Goal: Information Seeking & Learning: Find specific fact

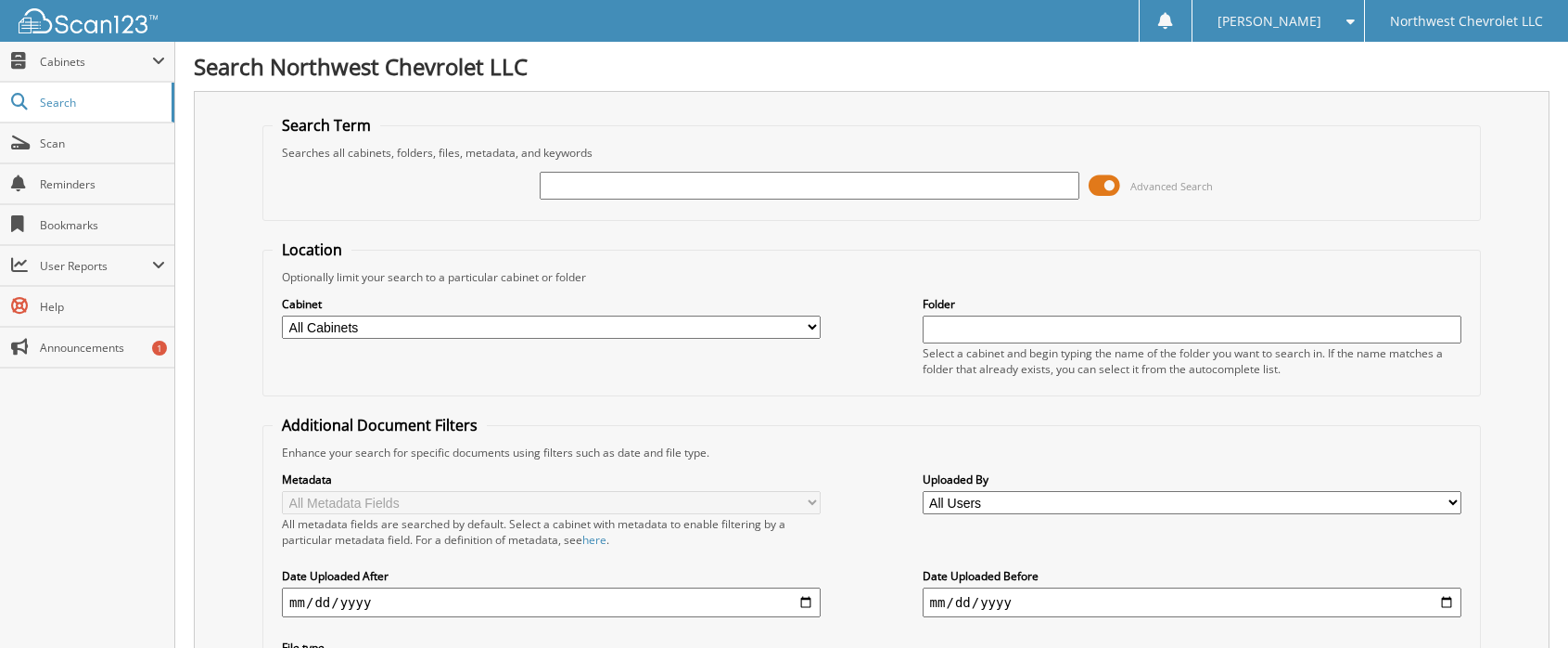
click at [706, 181] on input "text" at bounding box center [809, 185] width 539 height 28
type input "75001"
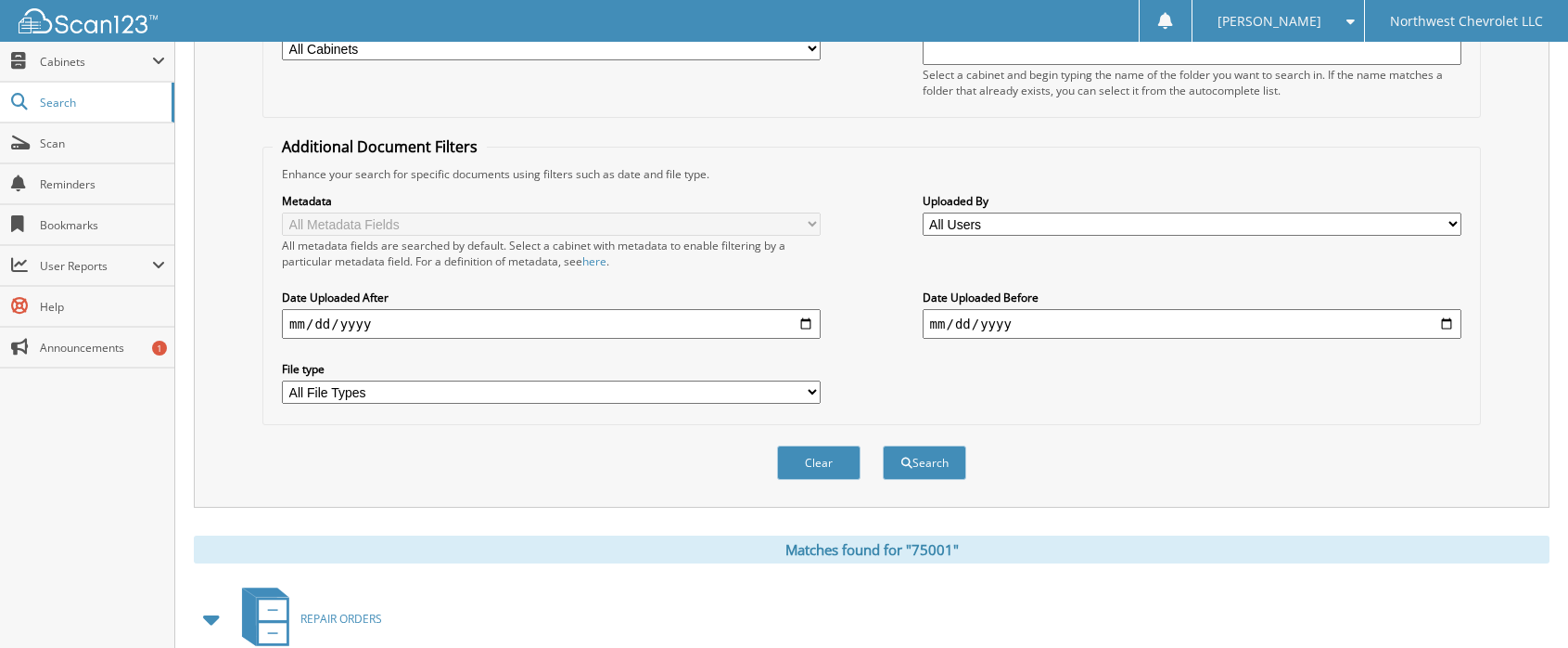
scroll to position [557, 0]
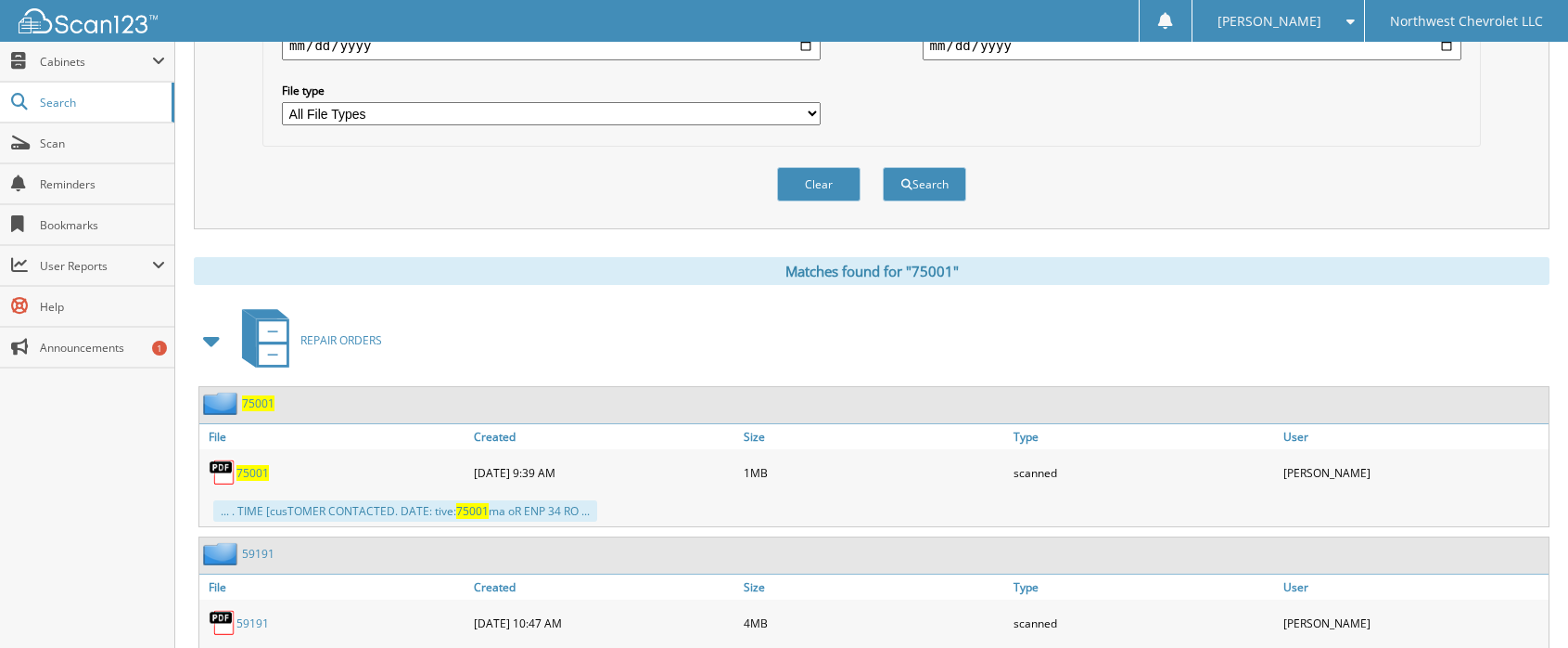
click at [258, 474] on span "75001" at bounding box center [253, 473] width 33 height 15
click at [249, 472] on span "75001" at bounding box center [253, 473] width 33 height 15
click at [271, 472] on div "75001" at bounding box center [334, 472] width 270 height 37
click at [251, 475] on span "75001" at bounding box center [253, 473] width 33 height 15
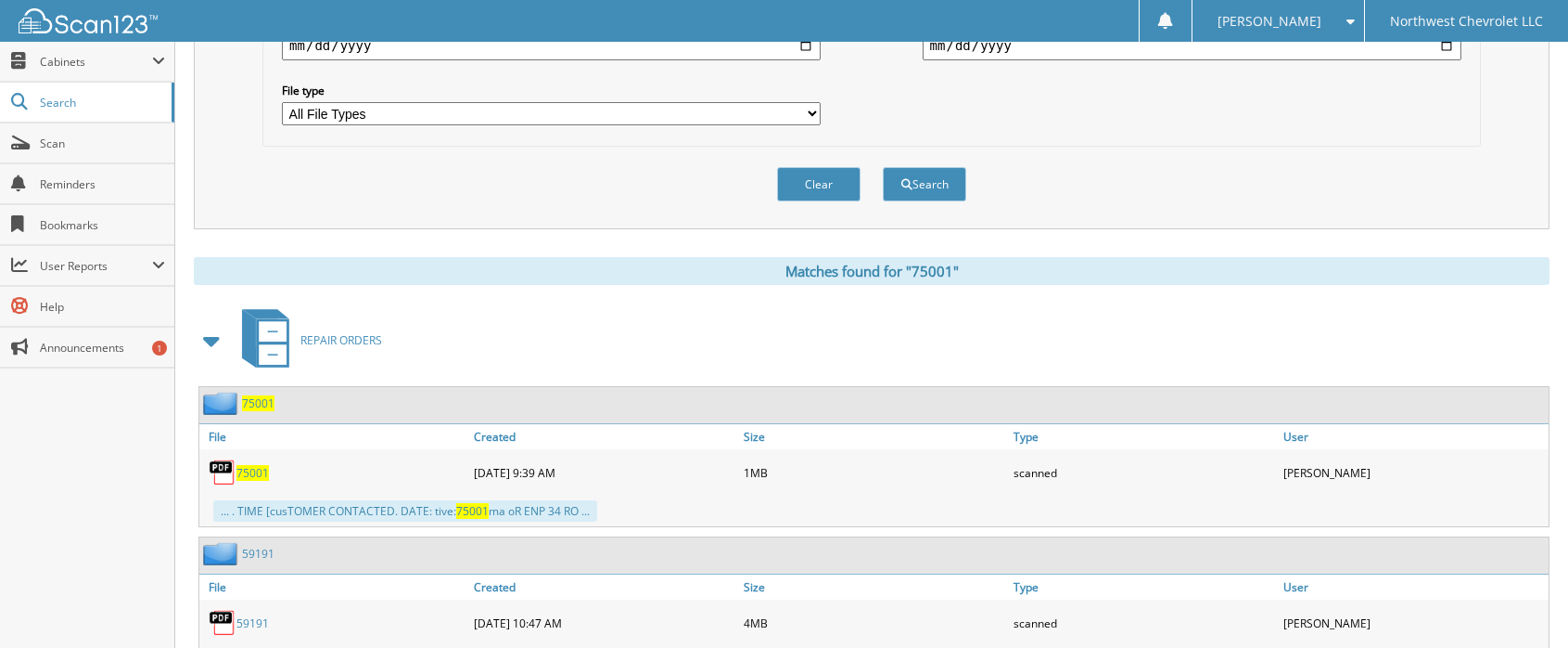
click at [251, 475] on span "75001" at bounding box center [253, 473] width 33 height 15
click at [244, 469] on span "75001" at bounding box center [253, 473] width 33 height 15
click at [241, 470] on span "75001" at bounding box center [253, 473] width 33 height 15
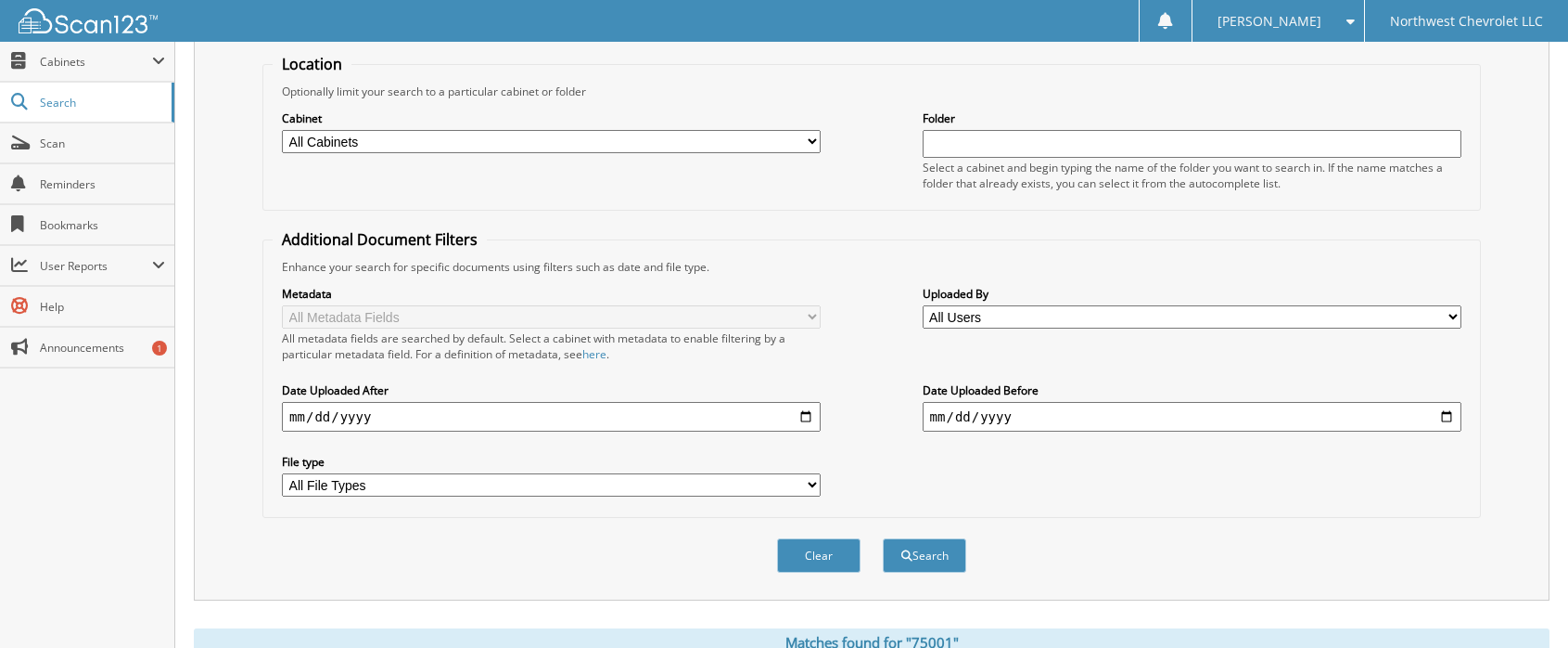
scroll to position [0, 0]
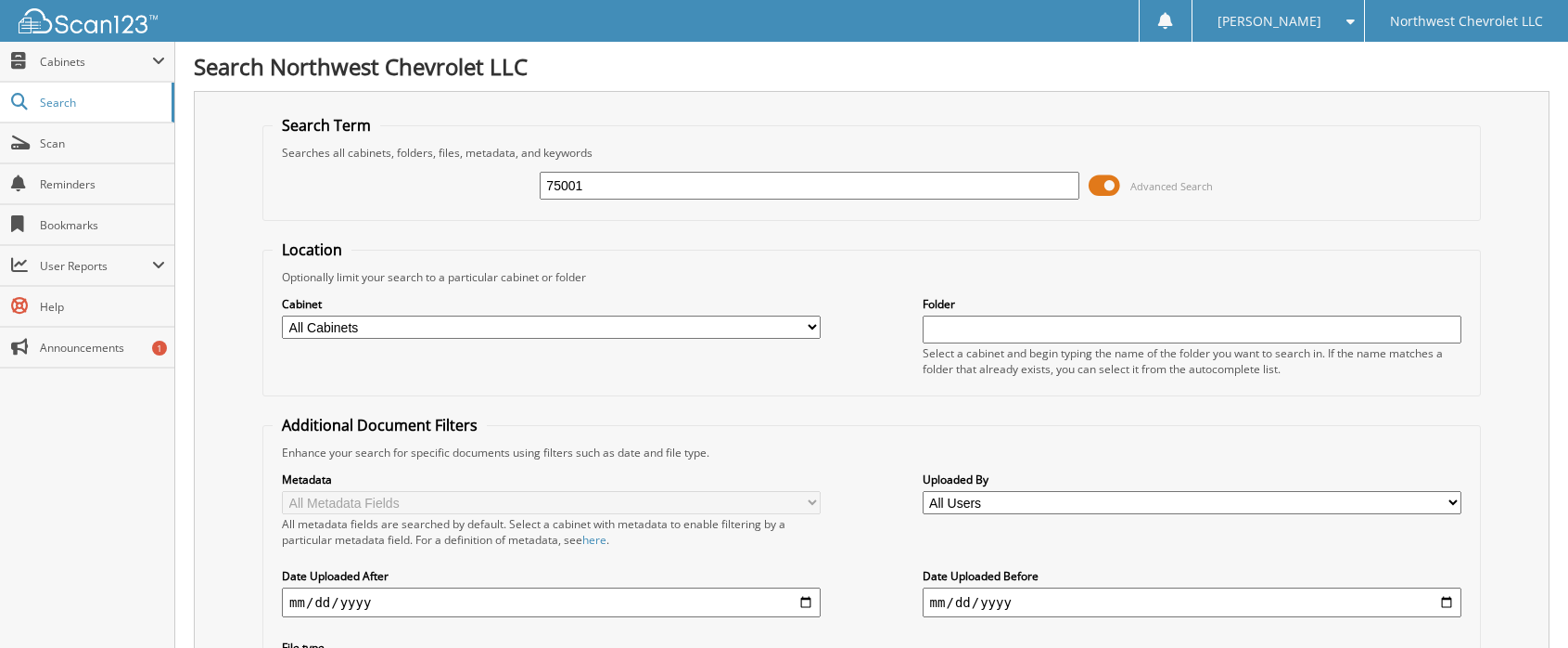
drag, startPoint x: 597, startPoint y: 191, endPoint x: 446, endPoint y: 213, distance: 152.6
click at [484, 217] on fieldset "Search Term Searches all cabinets, folders, files, metadata, and keywords 75001…" at bounding box center [872, 168] width 1218 height 105
type input "[PERSON_NAME]"
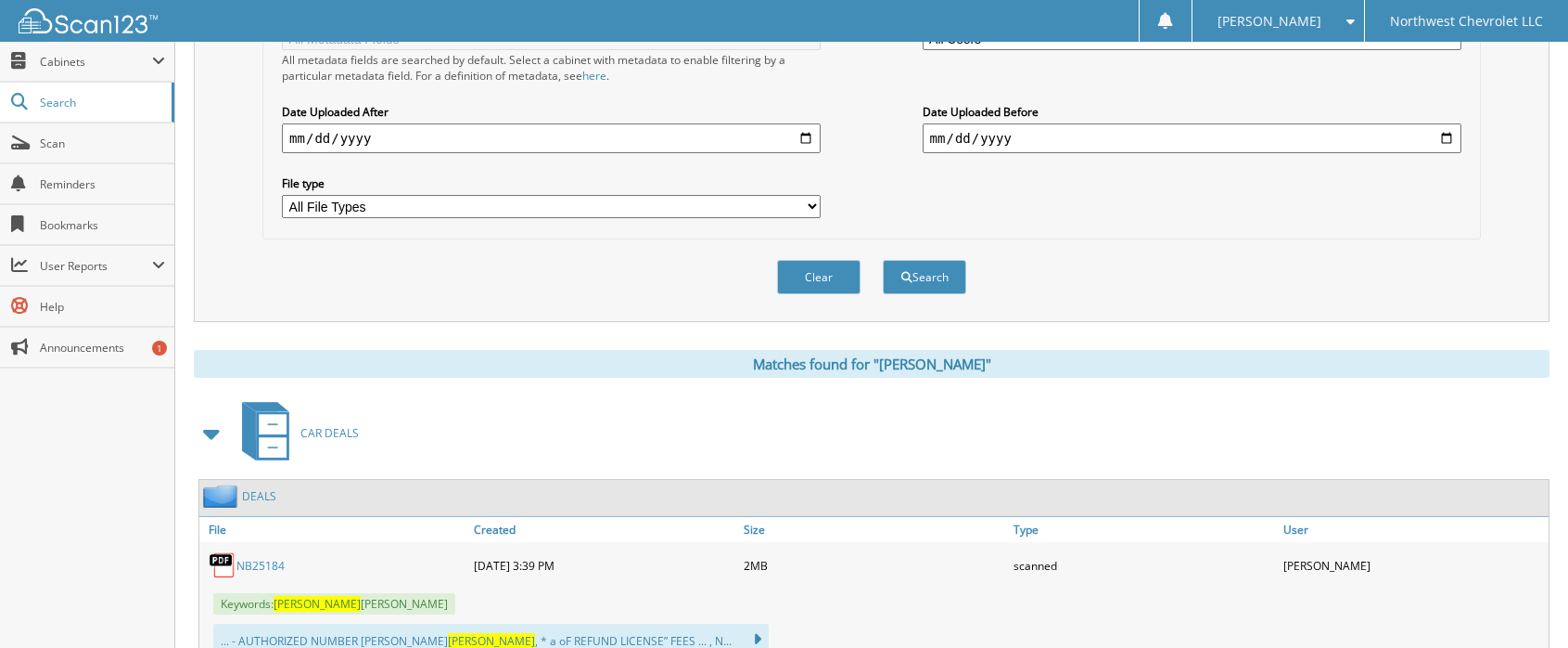
scroll to position [743, 0]
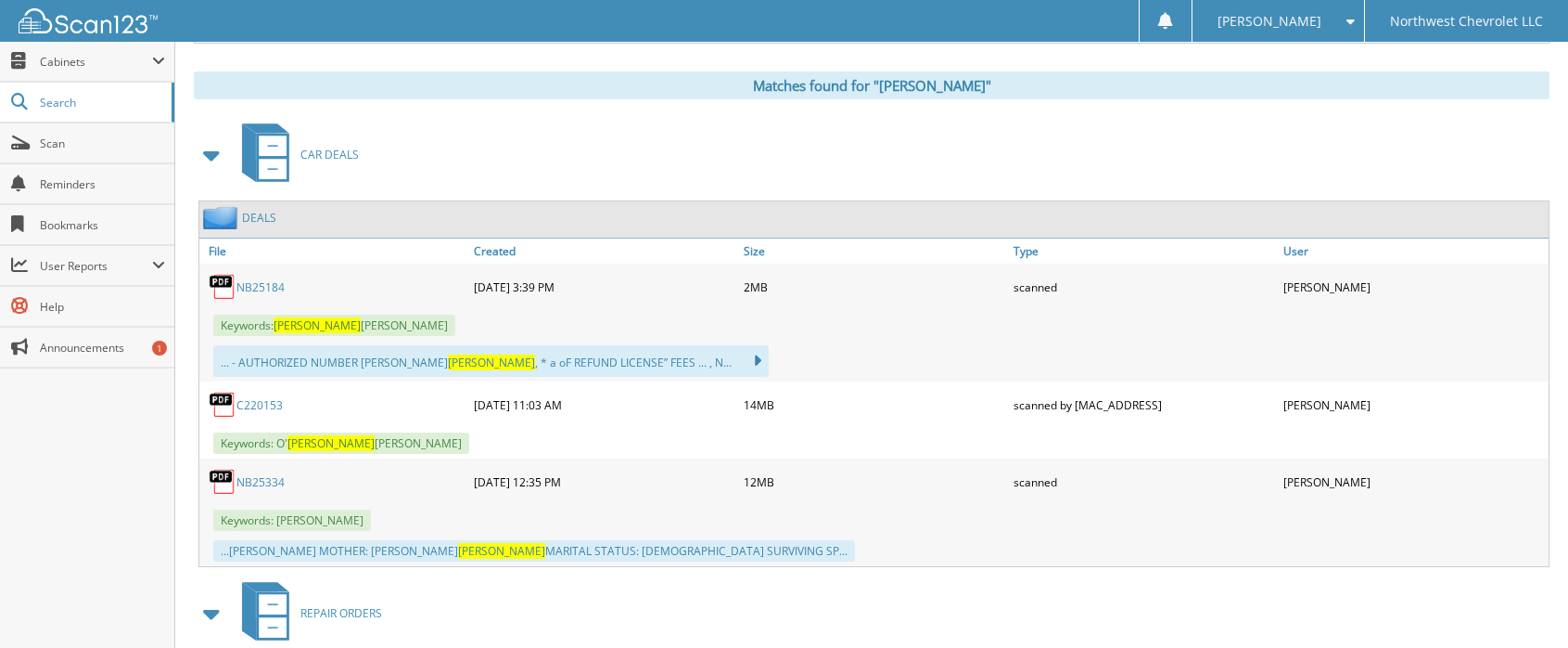
click at [252, 286] on link "NB25184" at bounding box center [261, 287] width 48 height 15
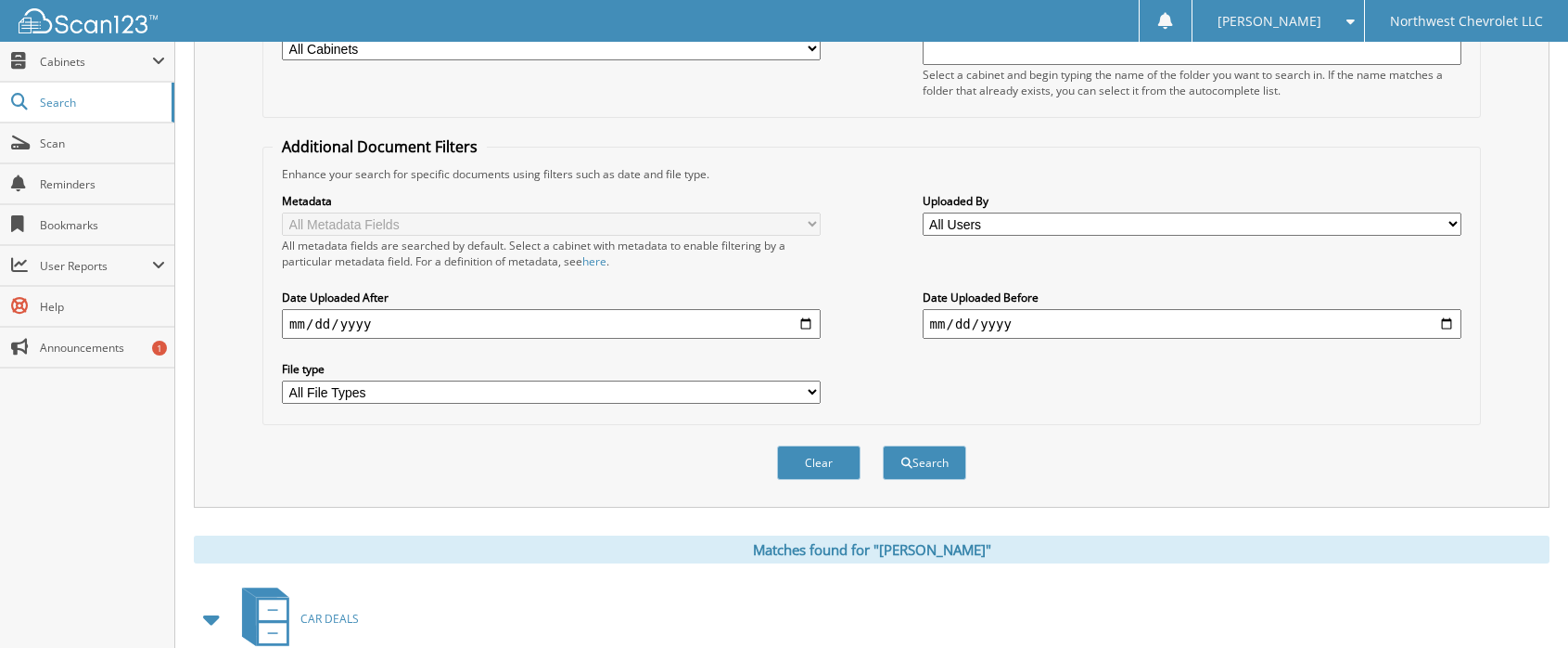
scroll to position [0, 0]
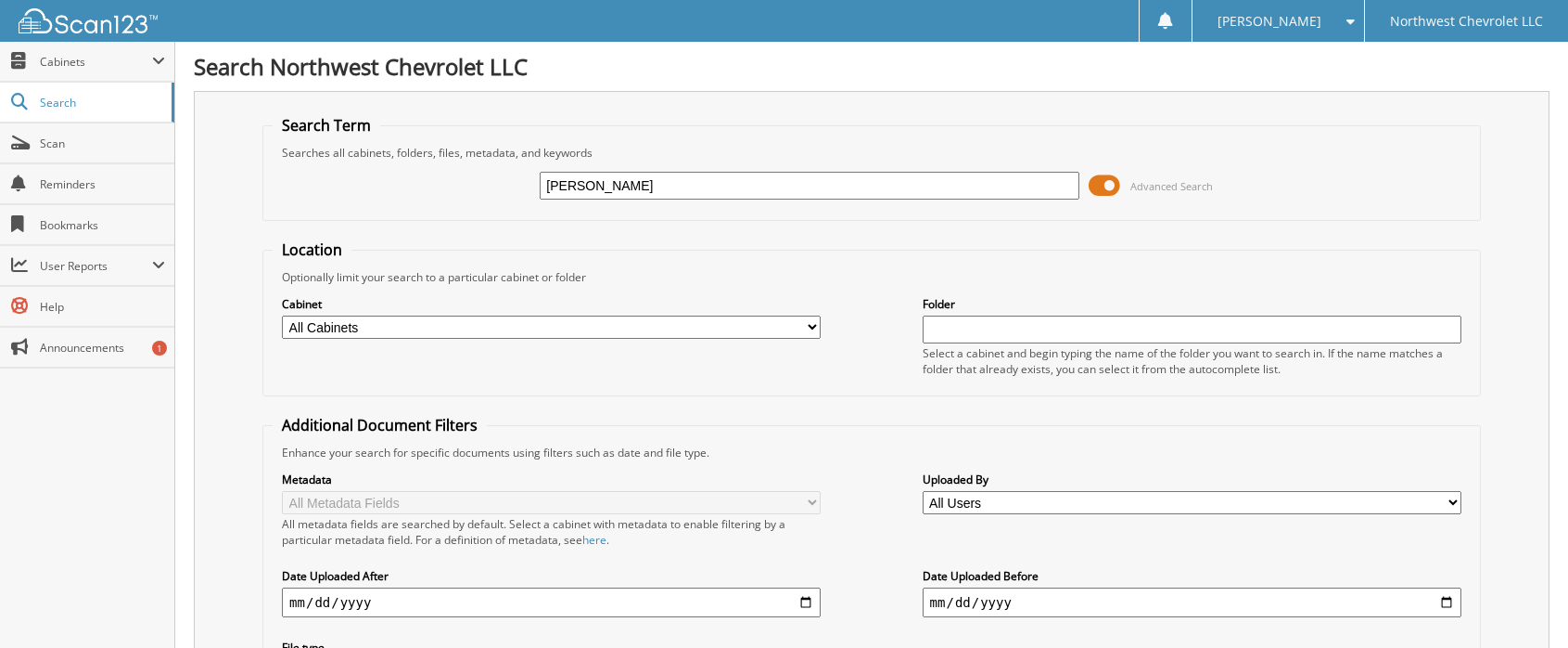
drag, startPoint x: 629, startPoint y: 181, endPoint x: 429, endPoint y: 232, distance: 206.4
click at [448, 233] on form "Search Term Searches all cabinets, folders, files, metadata, and keywords NEILL…" at bounding box center [872, 447] width 1218 height 663
type input "74719"
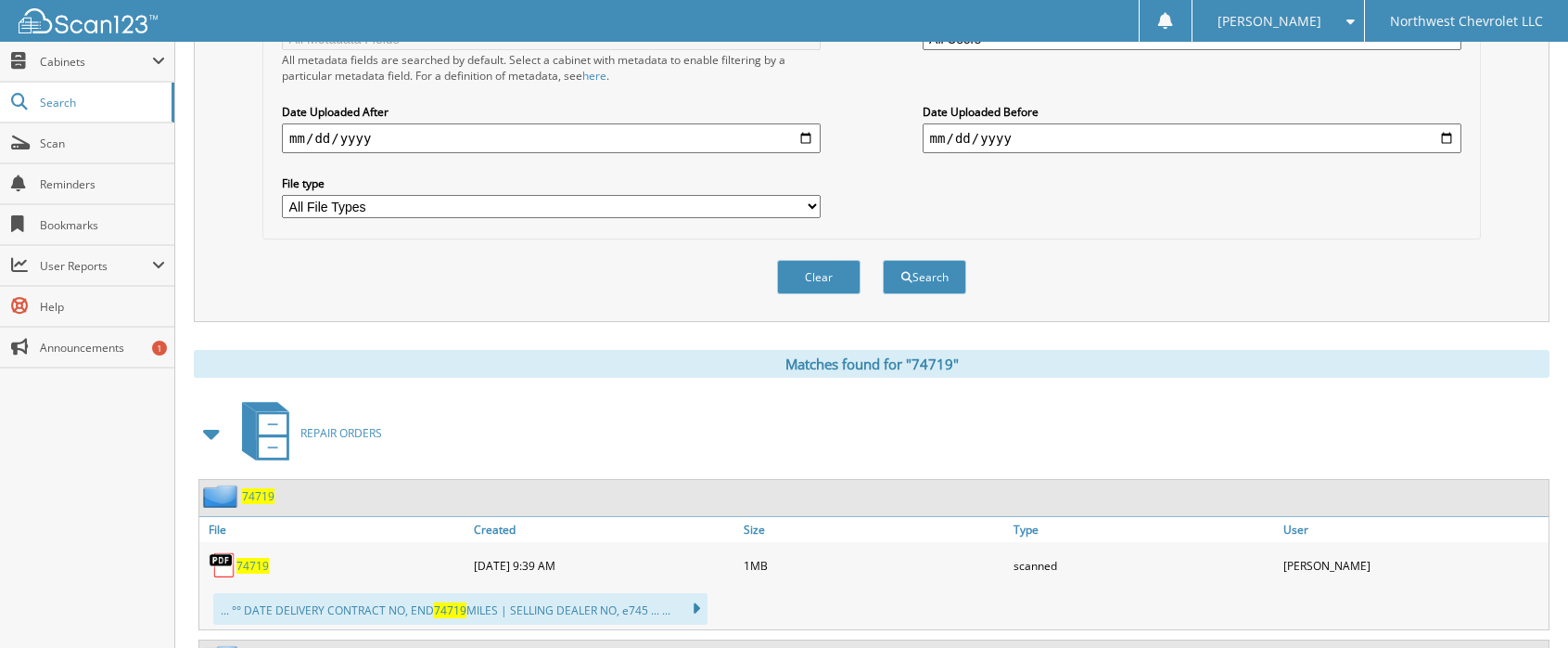
click at [254, 567] on span "74719" at bounding box center [253, 566] width 33 height 15
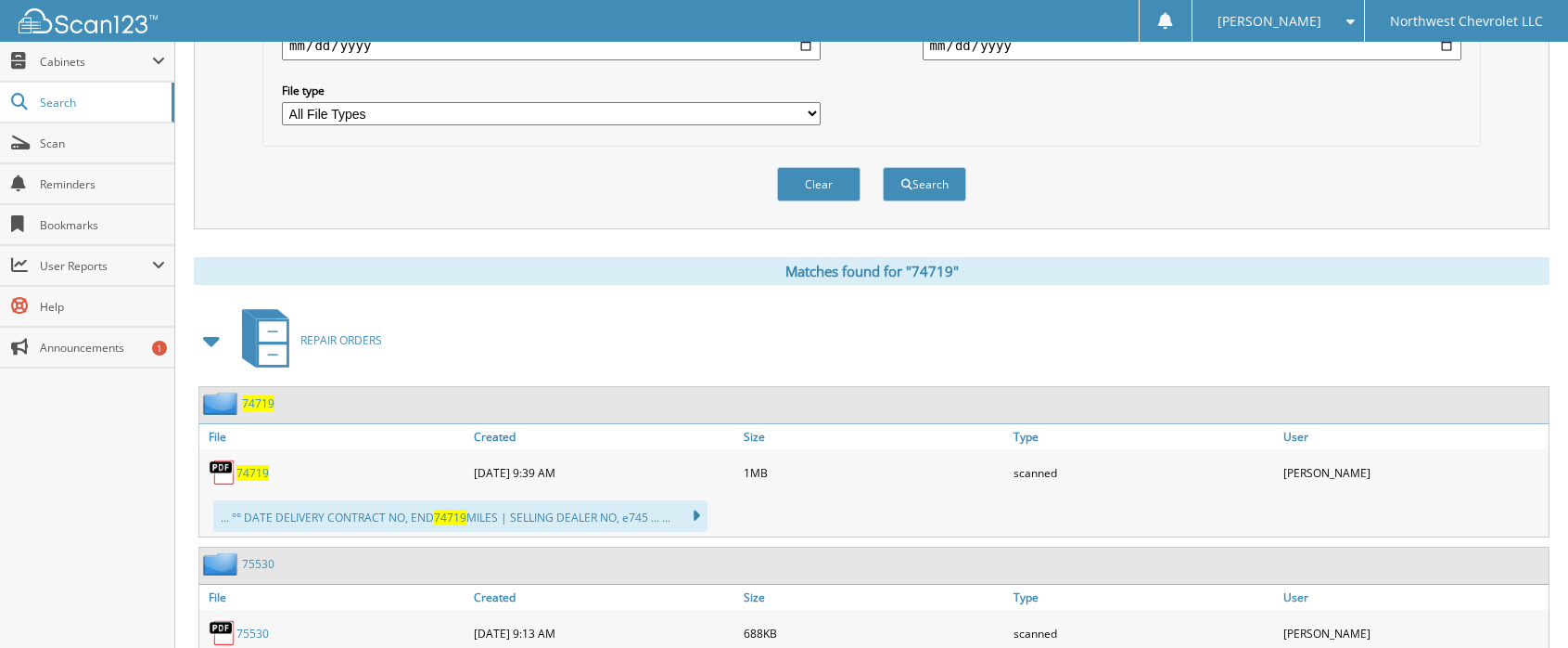
scroll to position [650, 0]
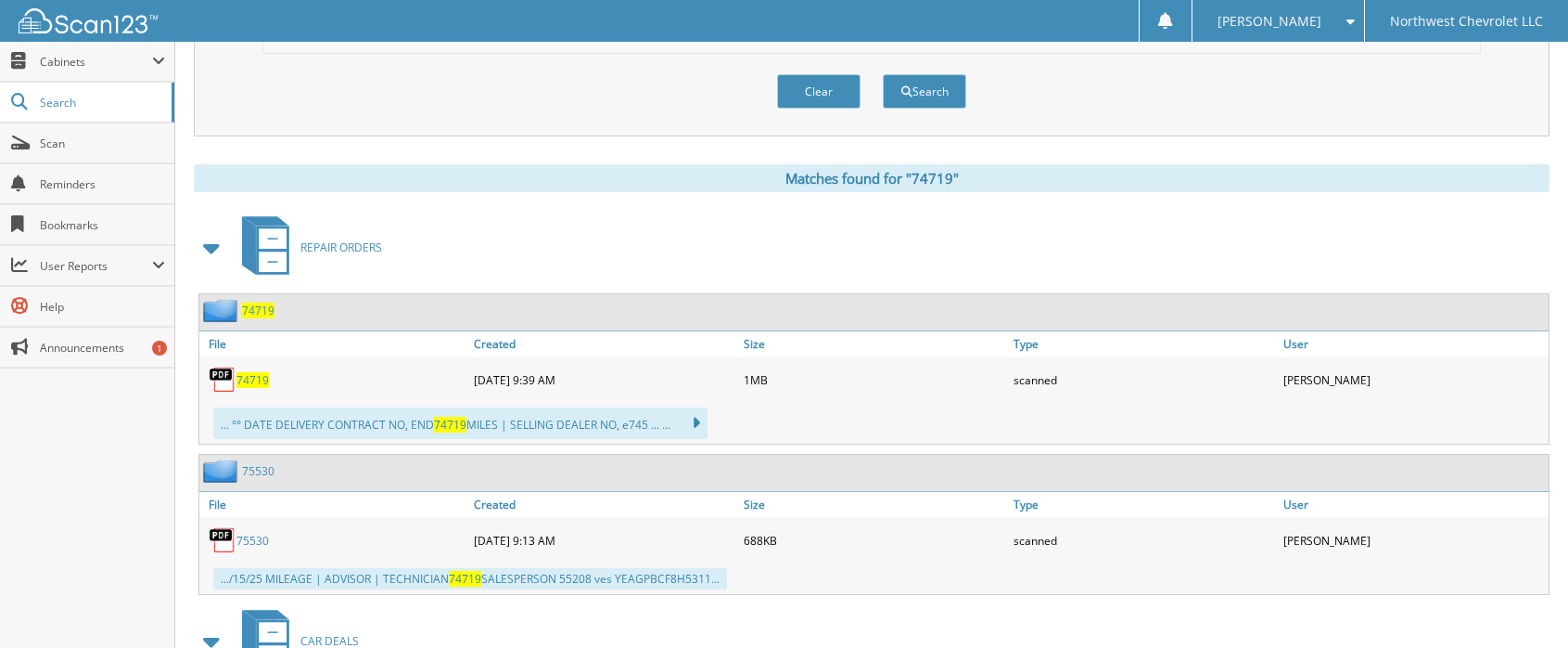
click at [261, 377] on span "74719" at bounding box center [253, 380] width 33 height 15
click at [219, 376] on img at bounding box center [222, 380] width 28 height 28
click at [249, 376] on span "74719" at bounding box center [253, 380] width 33 height 15
